Goal: Navigation & Orientation: Find specific page/section

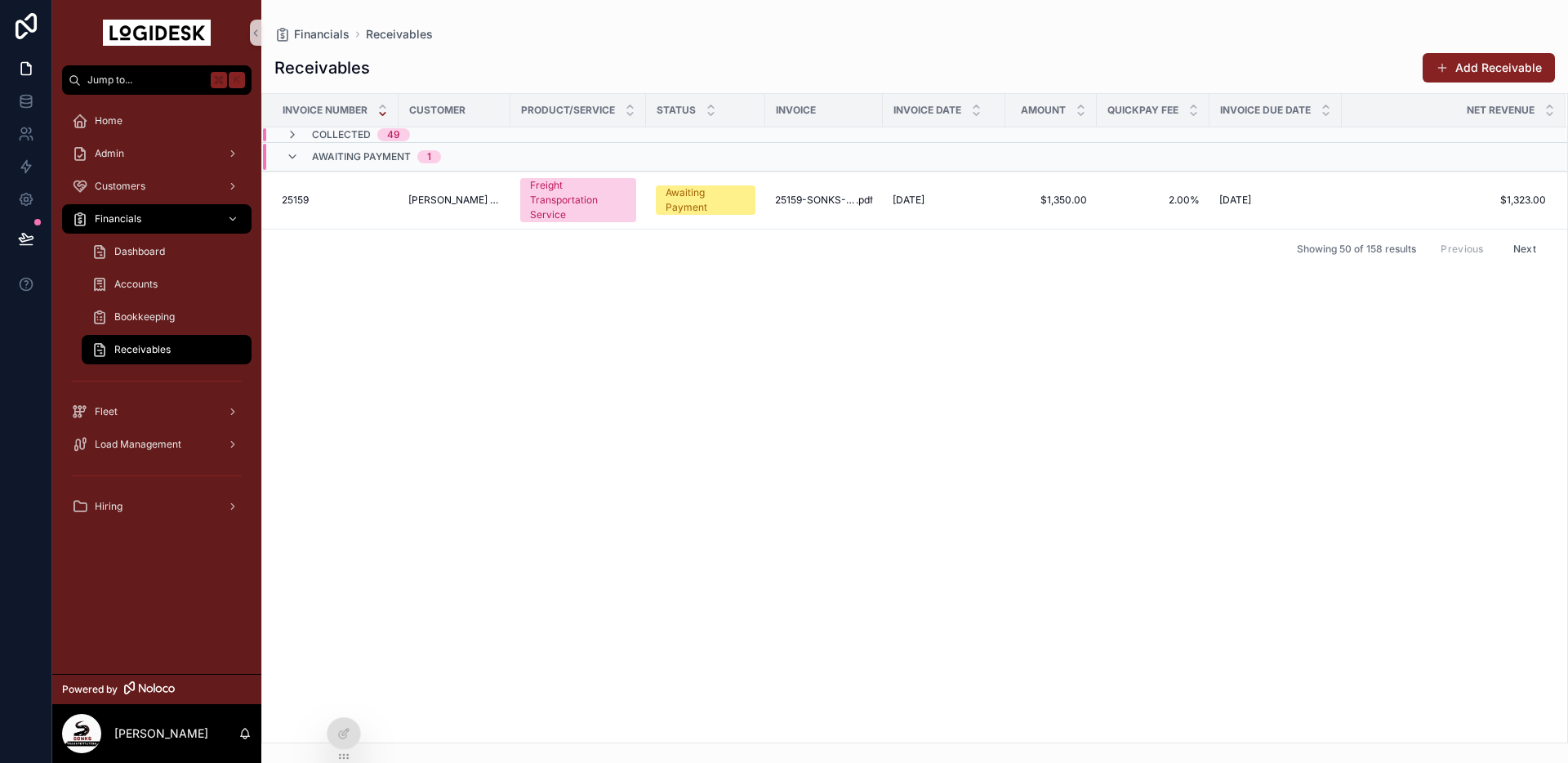
click at [604, 381] on div "Invoice Number Customer Product/Service Status Invoice Invoice Date Amount Quic…" at bounding box center [915, 418] width 1305 height 649
click at [401, 372] on div "Invoice Number Customer Product/Service Status Invoice Invoice Date Amount Quic…" at bounding box center [915, 418] width 1305 height 649
click at [121, 444] on span "Load Management" at bounding box center [137, 444] width 86 height 13
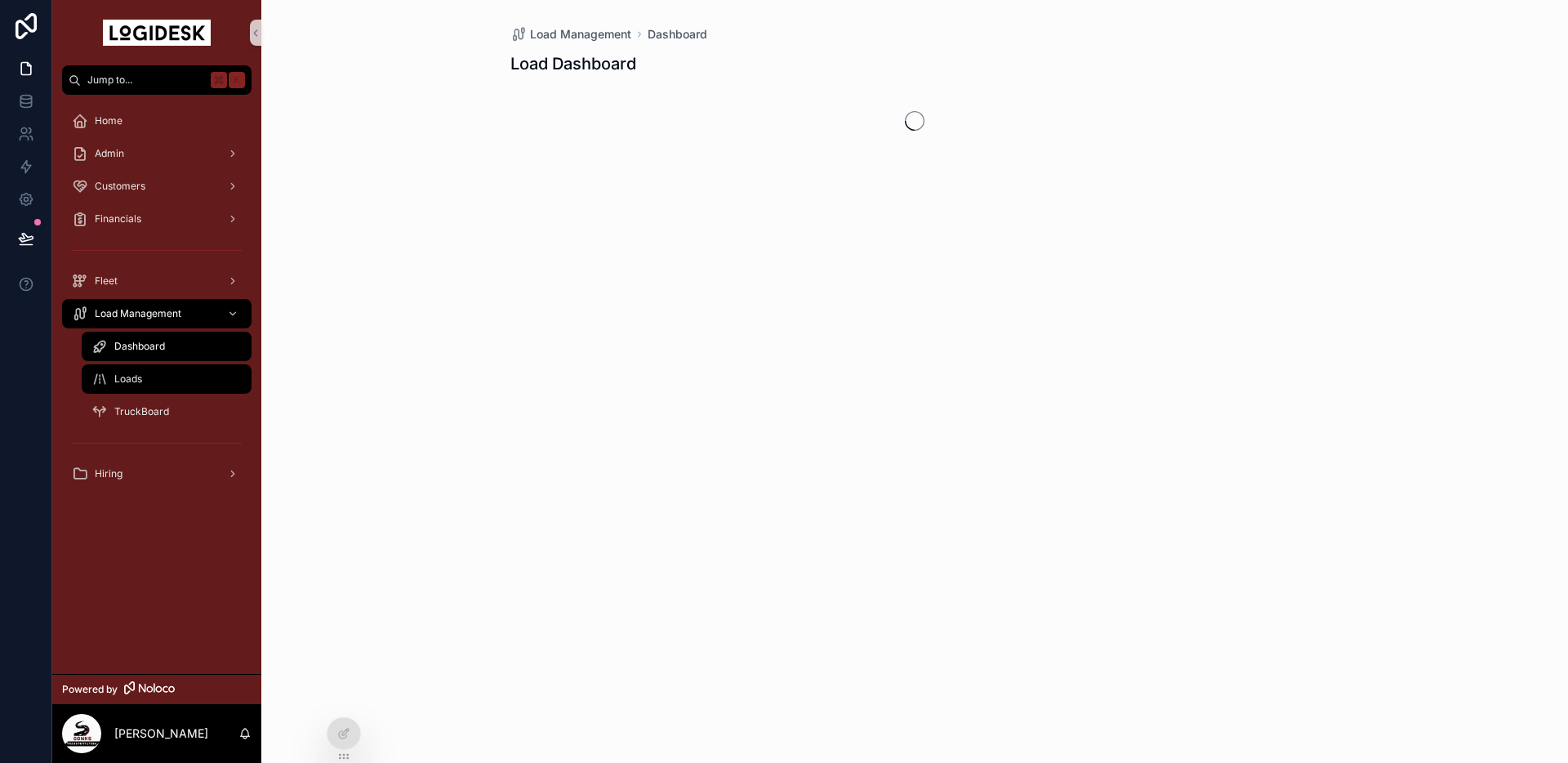
click at [143, 385] on div "Loads" at bounding box center [166, 379] width 150 height 26
